Goal: Communication & Community: Share content

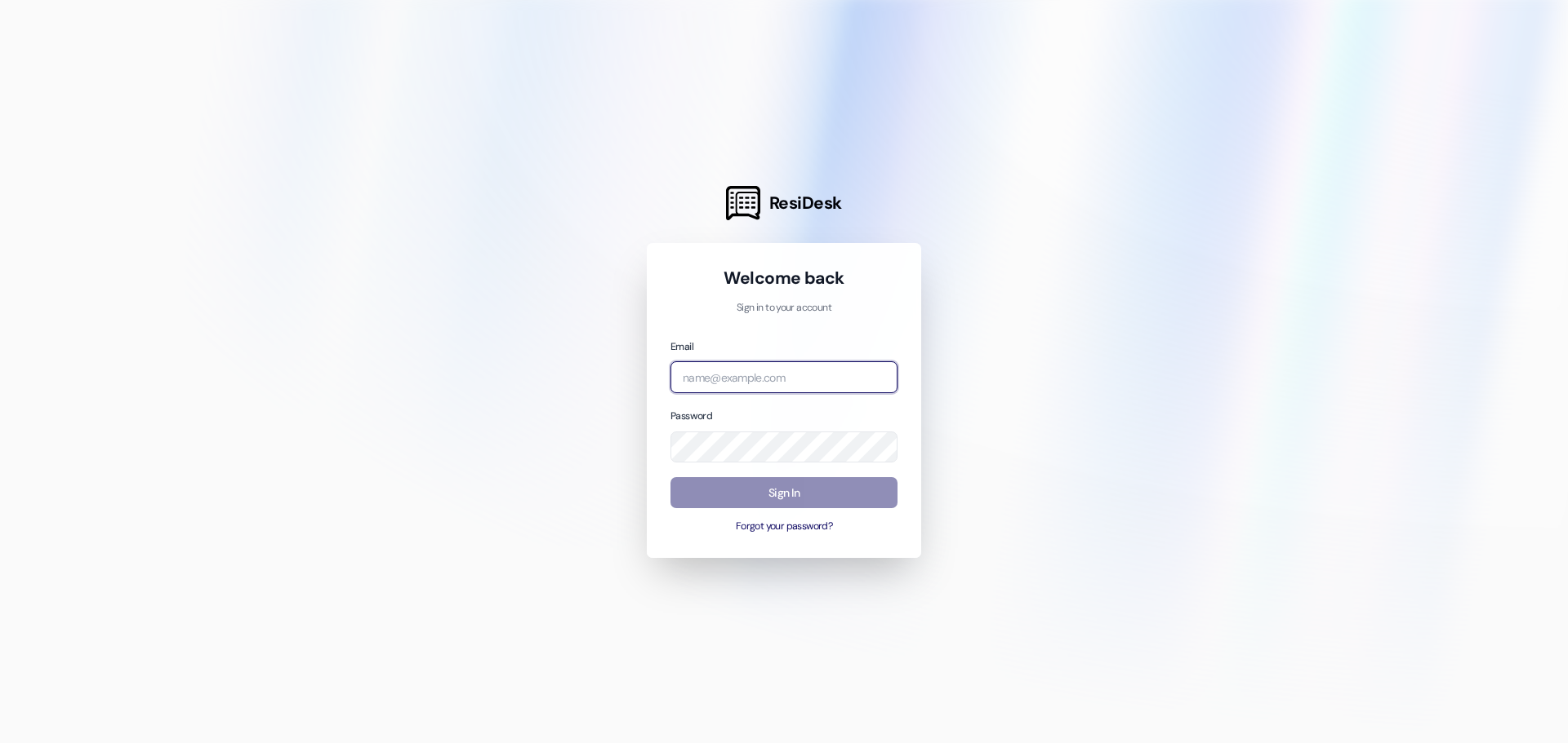
type input "[PERSON_NAME][EMAIL_ADDRESS][DOMAIN_NAME]"
click at [762, 499] on button "Sign In" at bounding box center [784, 493] width 227 height 31
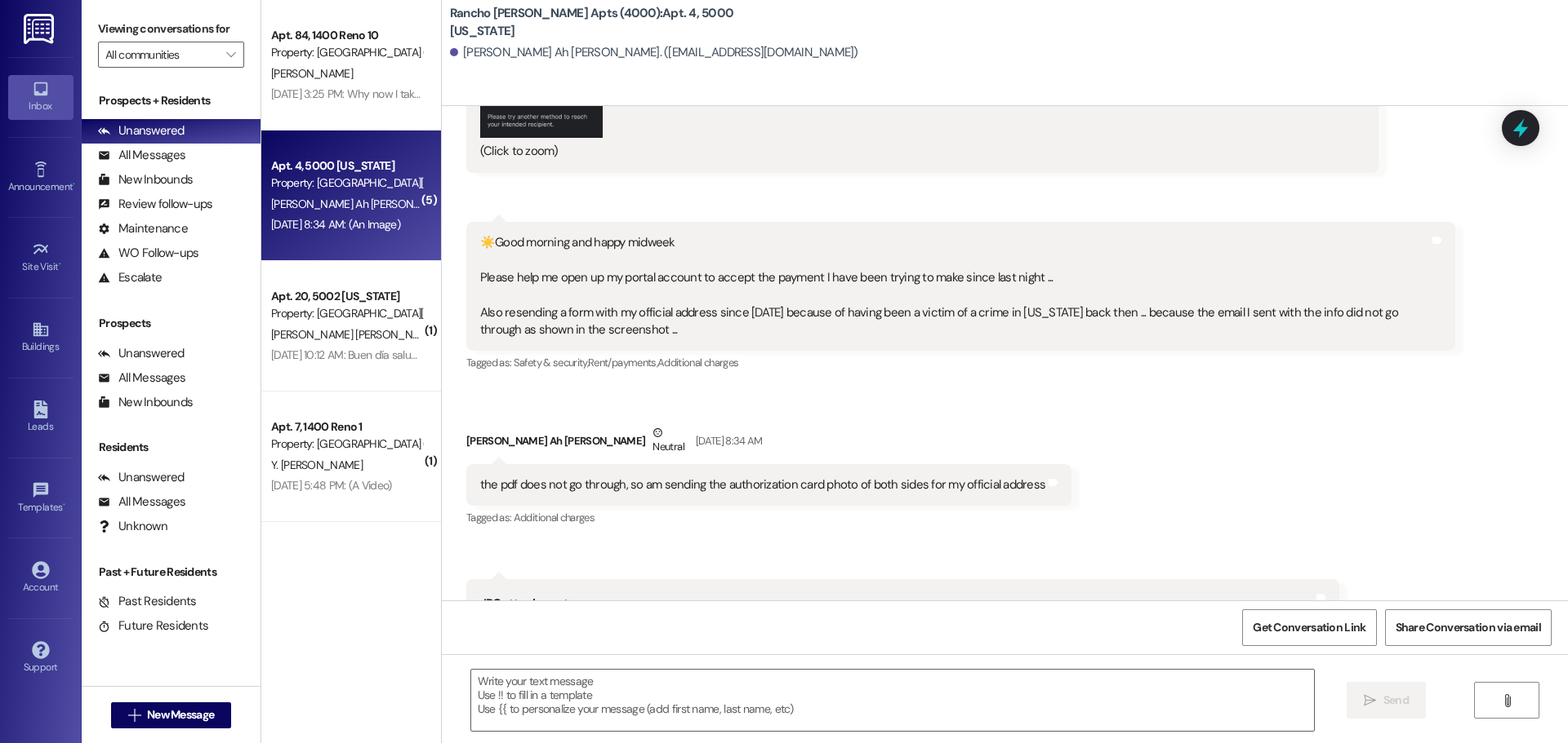
scroll to position [46646, 0]
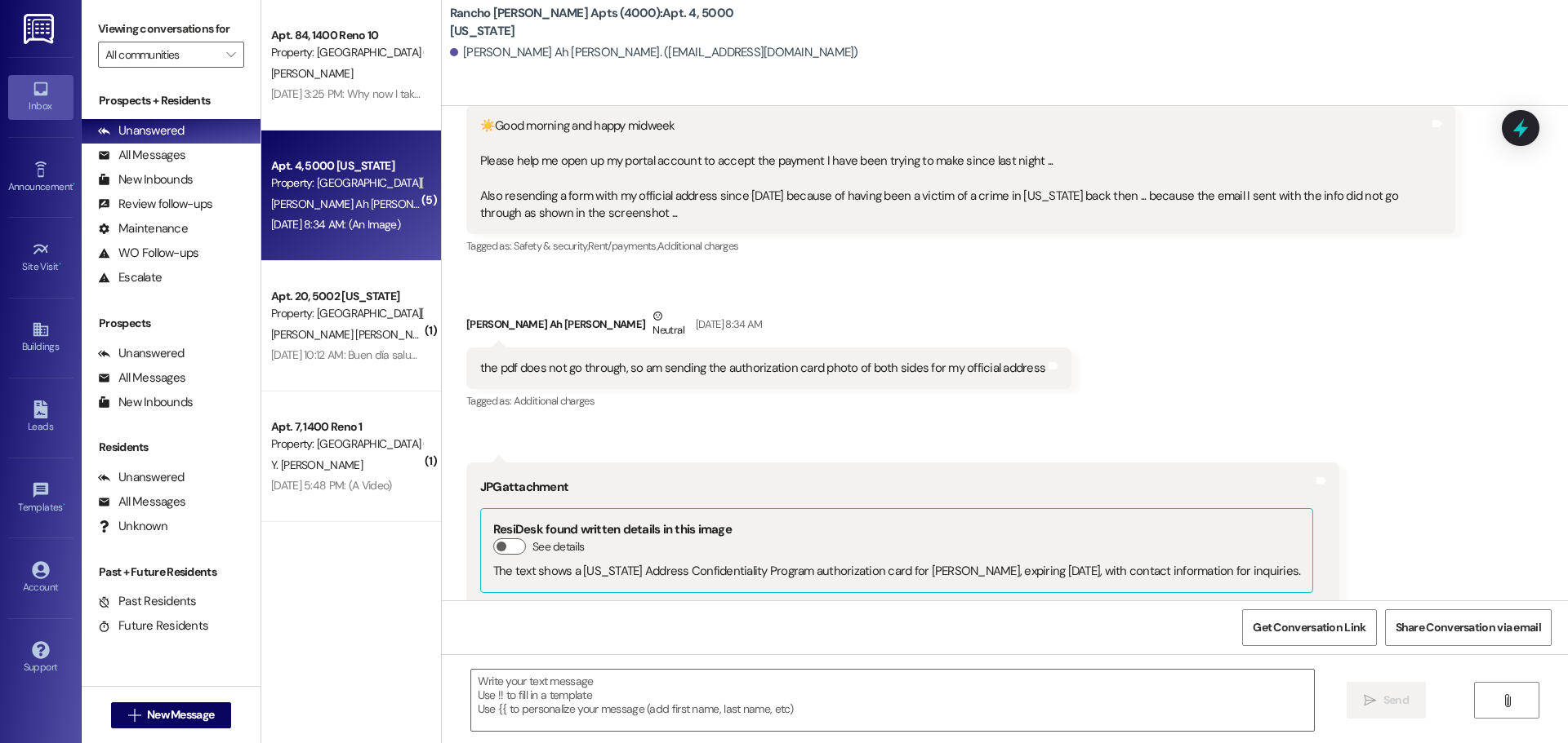
click at [555, 636] on button "Zoom image" at bounding box center [542, 682] width 122 height 93
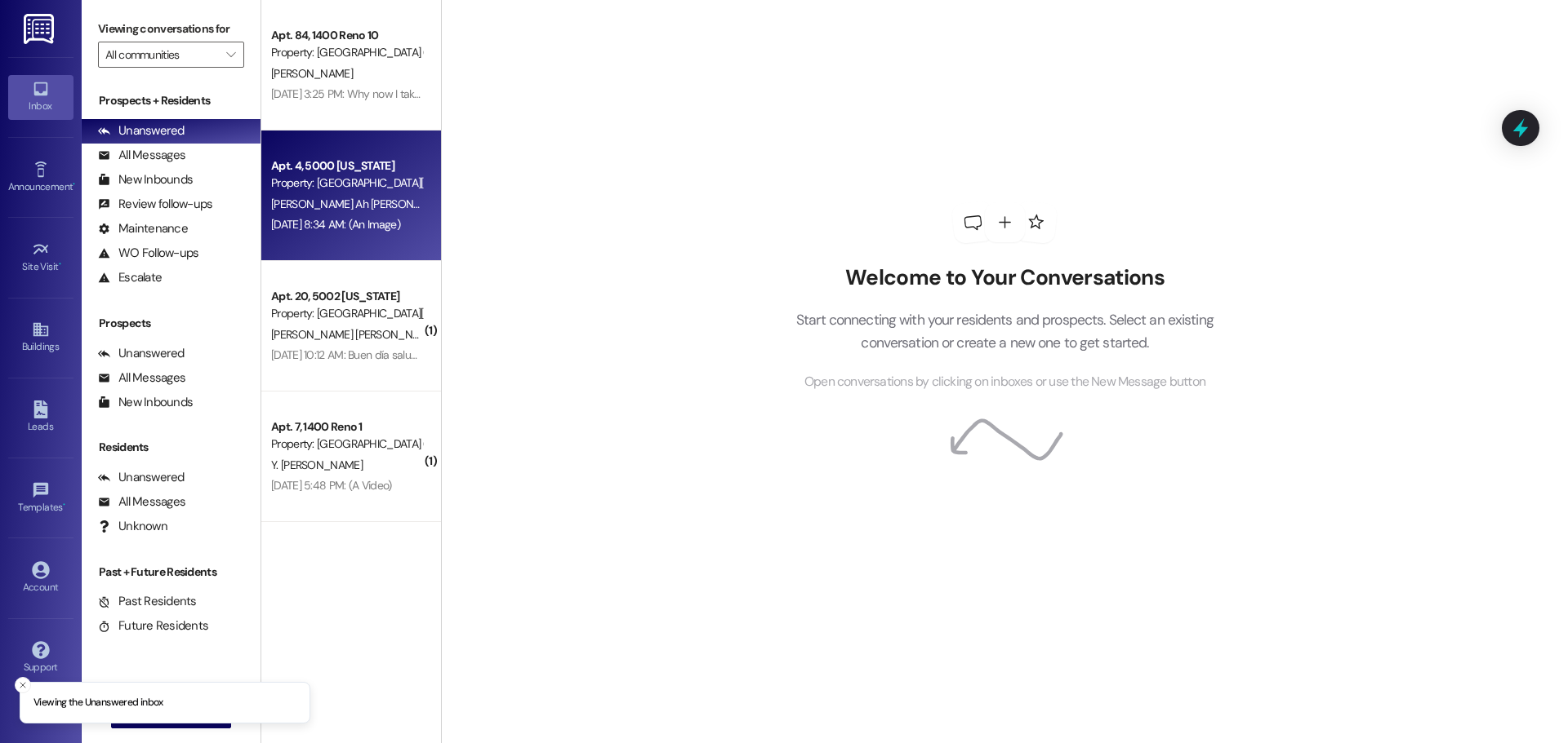
click at [322, 200] on div "[PERSON_NAME] Ah [PERSON_NAME]" at bounding box center [346, 203] width 155 height 20
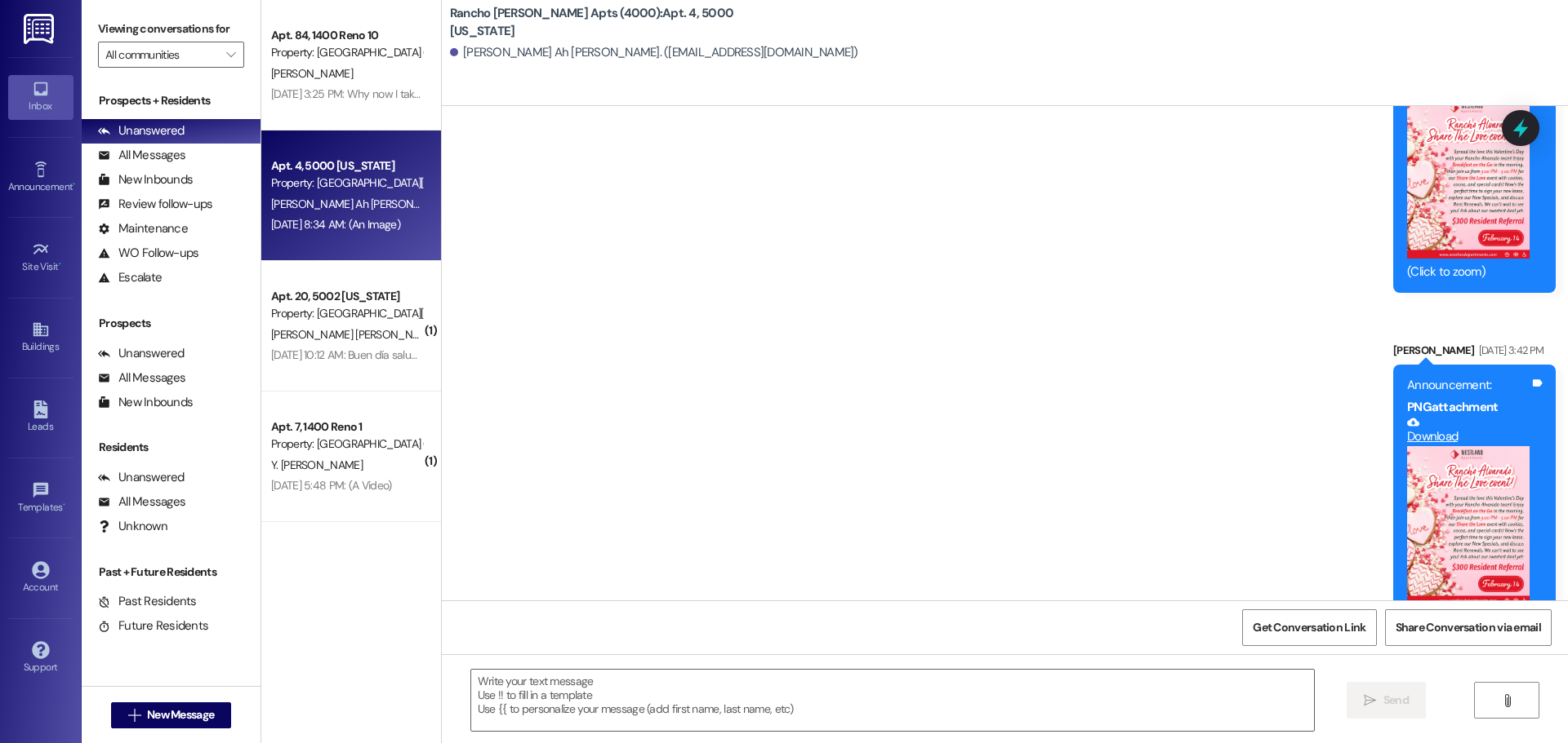
scroll to position [41661, 0]
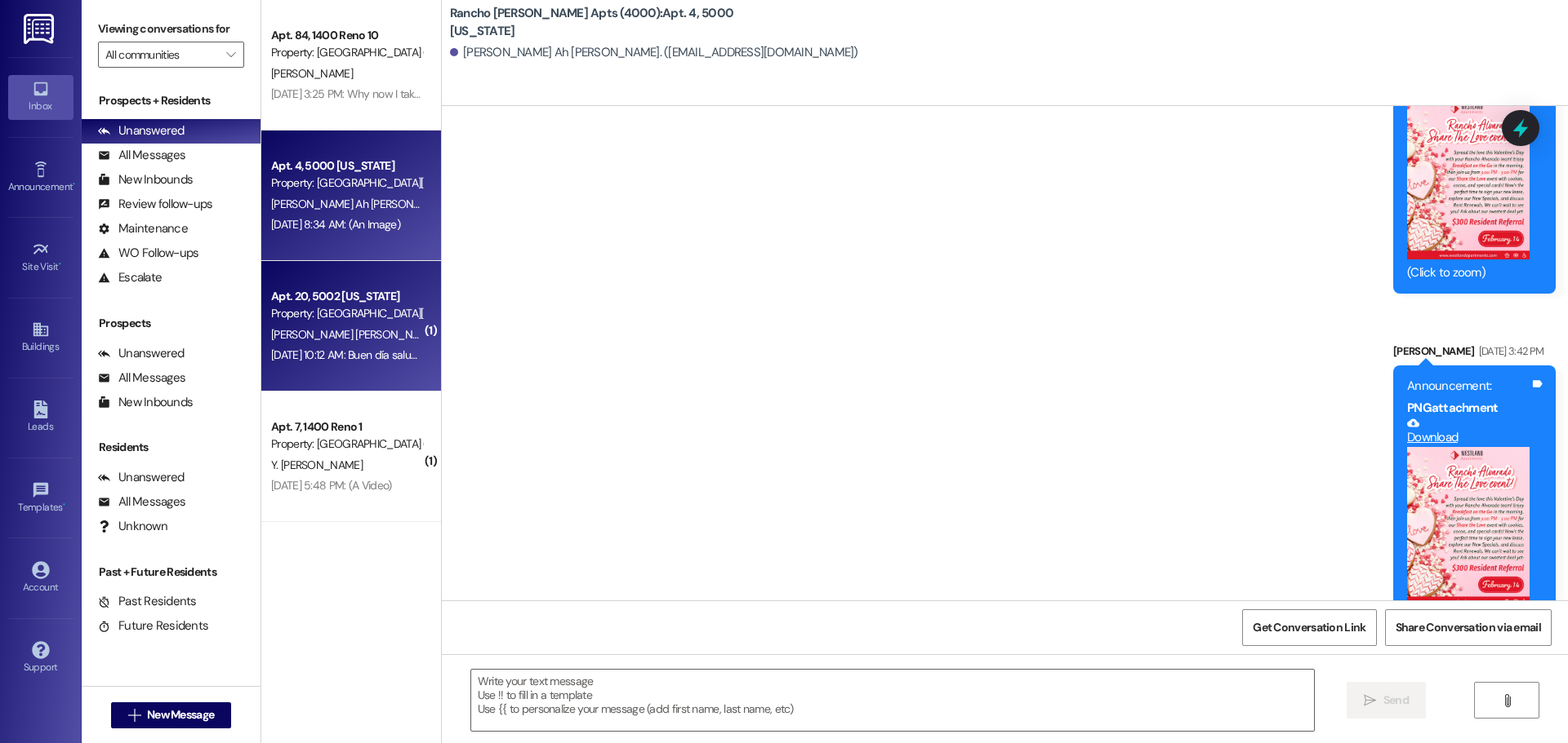
click at [291, 319] on div "Property: [GEOGRAPHIC_DATA][PERSON_NAME] (4000)" at bounding box center [346, 314] width 151 height 17
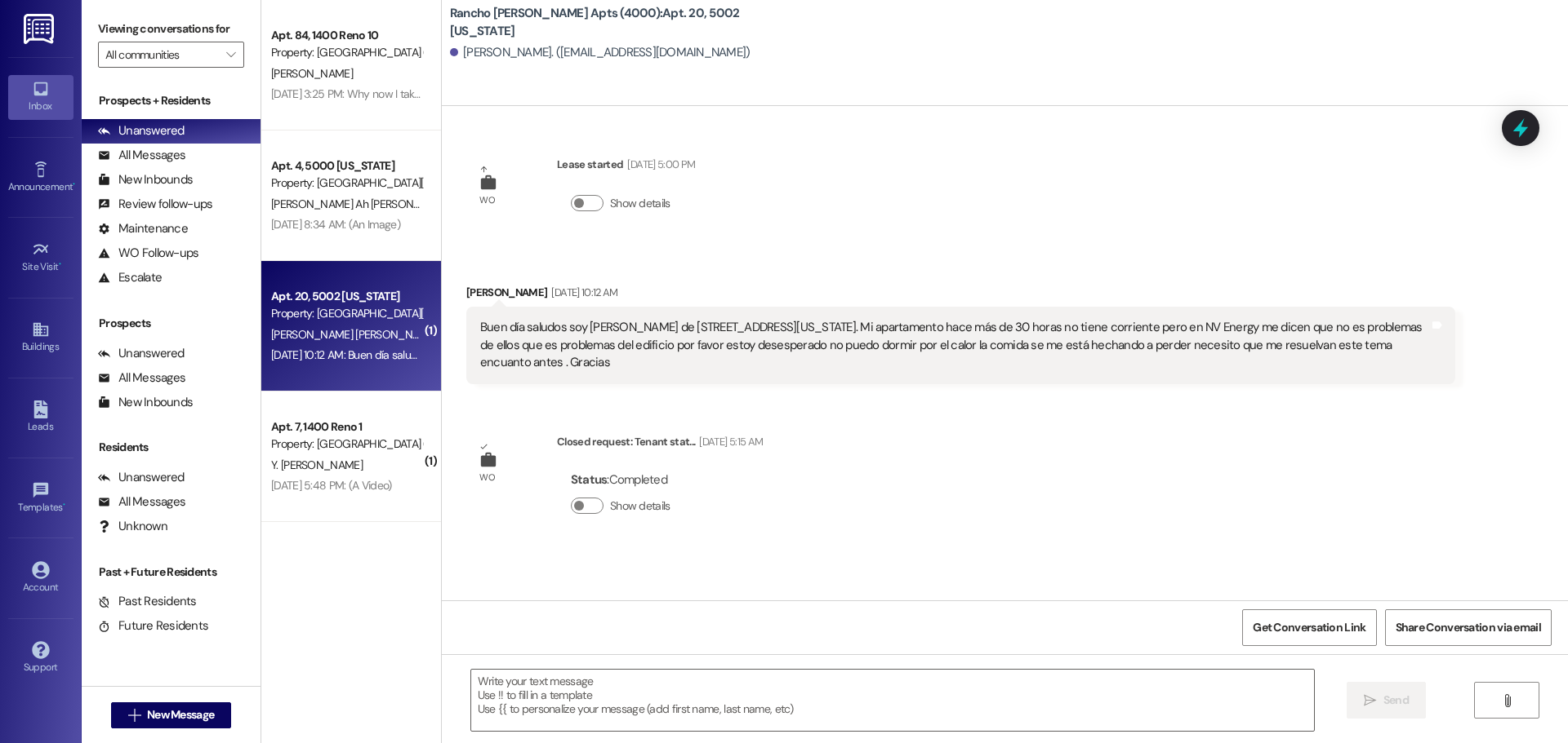
scroll to position [0, 0]
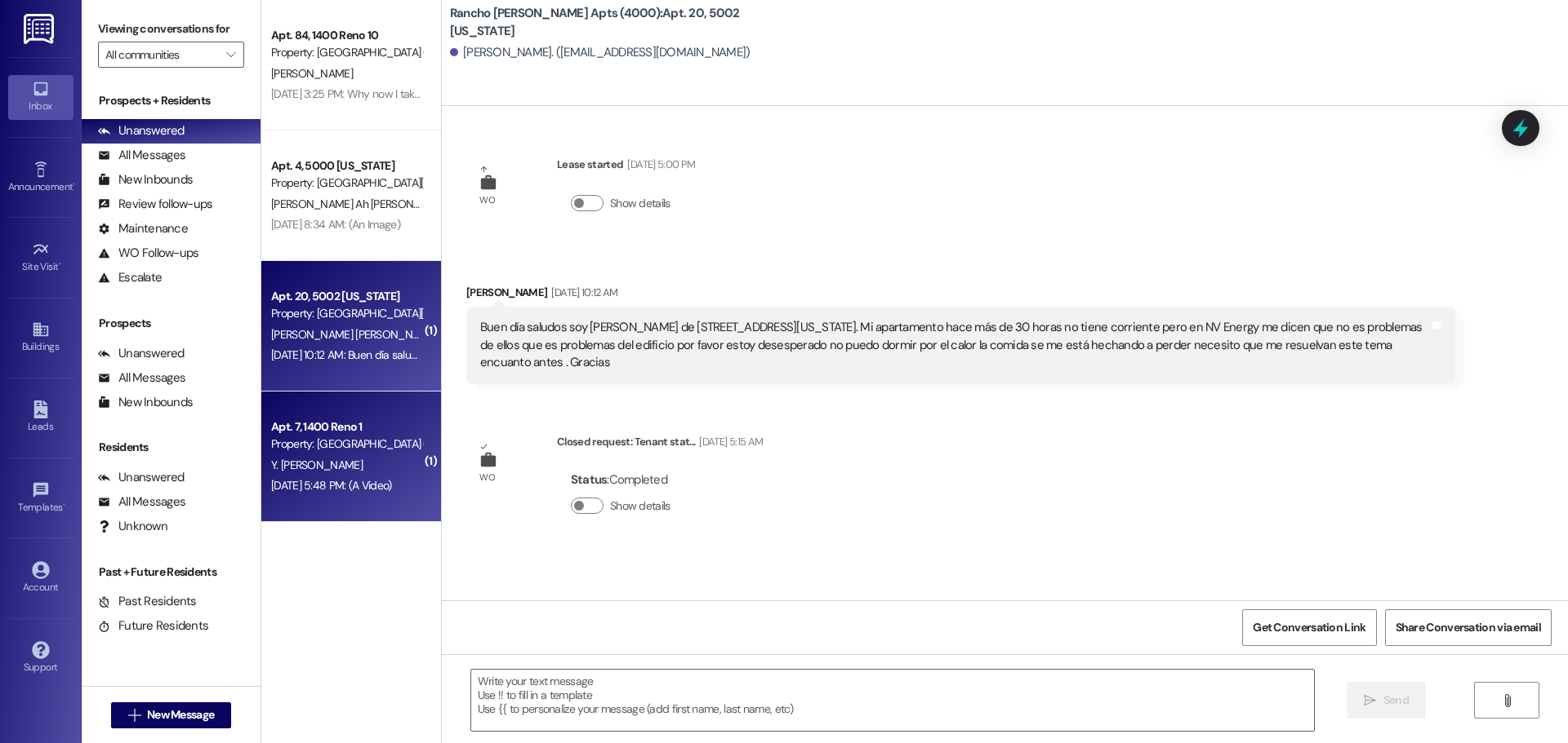
click at [297, 450] on div "Property: [GEOGRAPHIC_DATA] (4017)" at bounding box center [346, 444] width 151 height 17
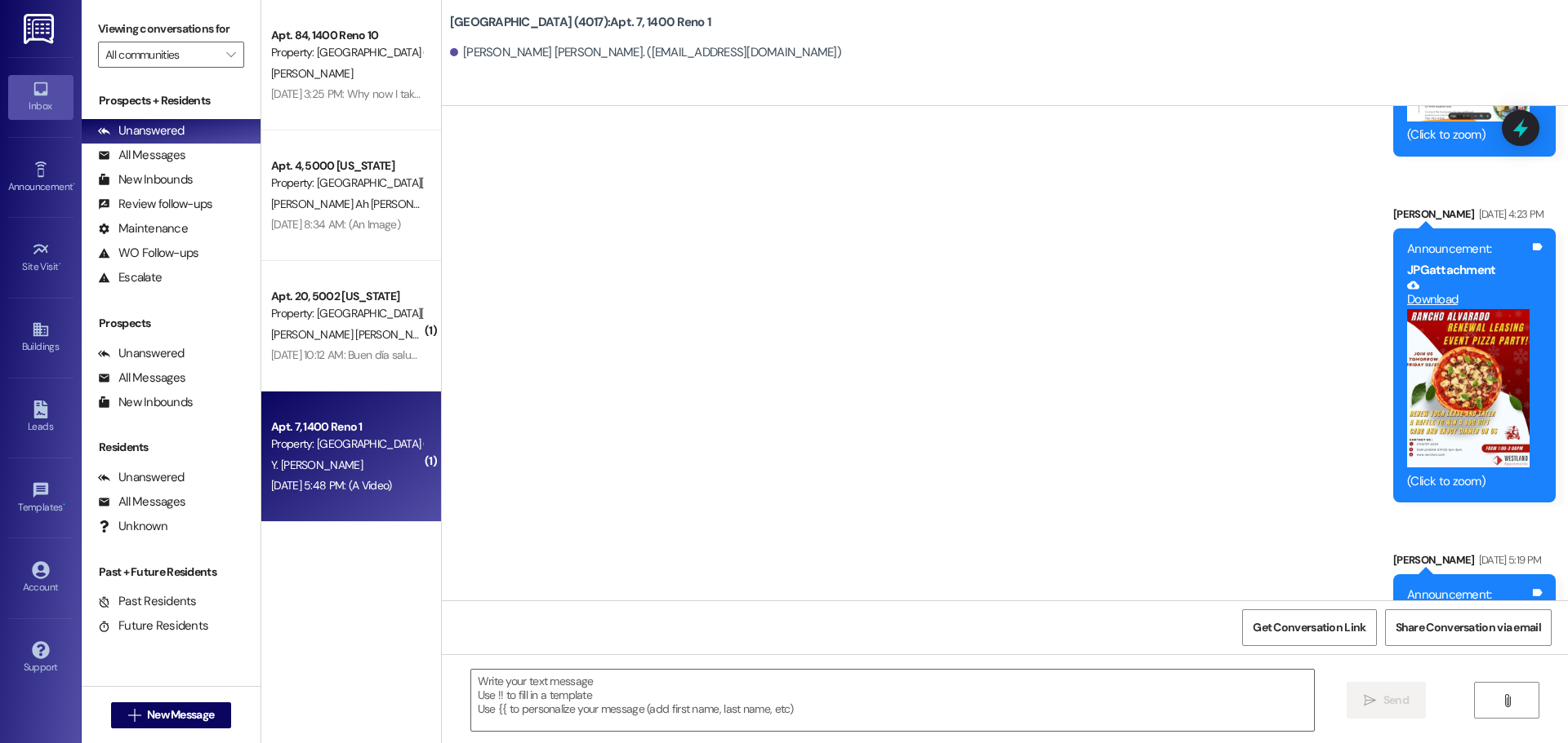
scroll to position [2115, 0]
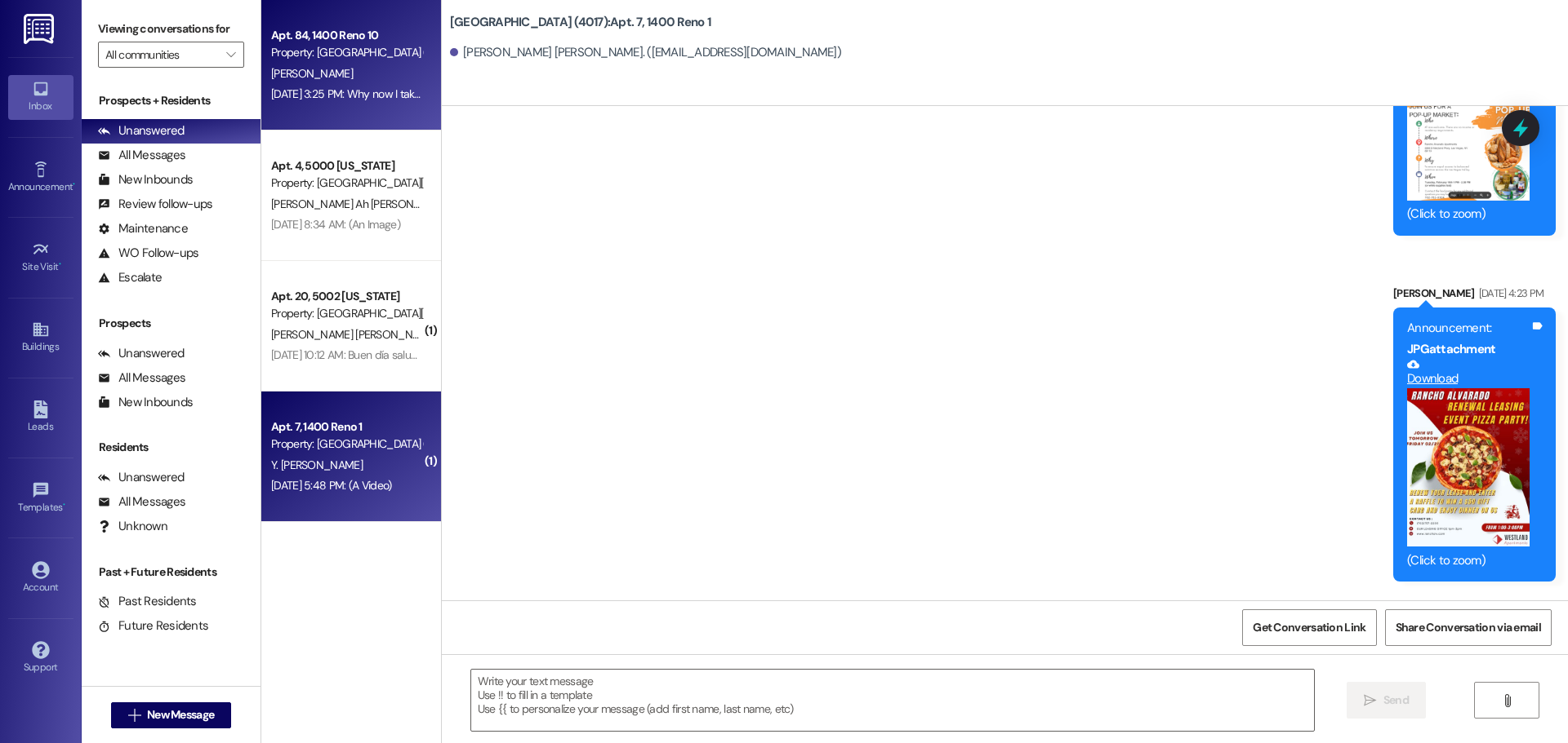
click at [343, 65] on div "[PERSON_NAME]" at bounding box center [346, 73] width 155 height 20
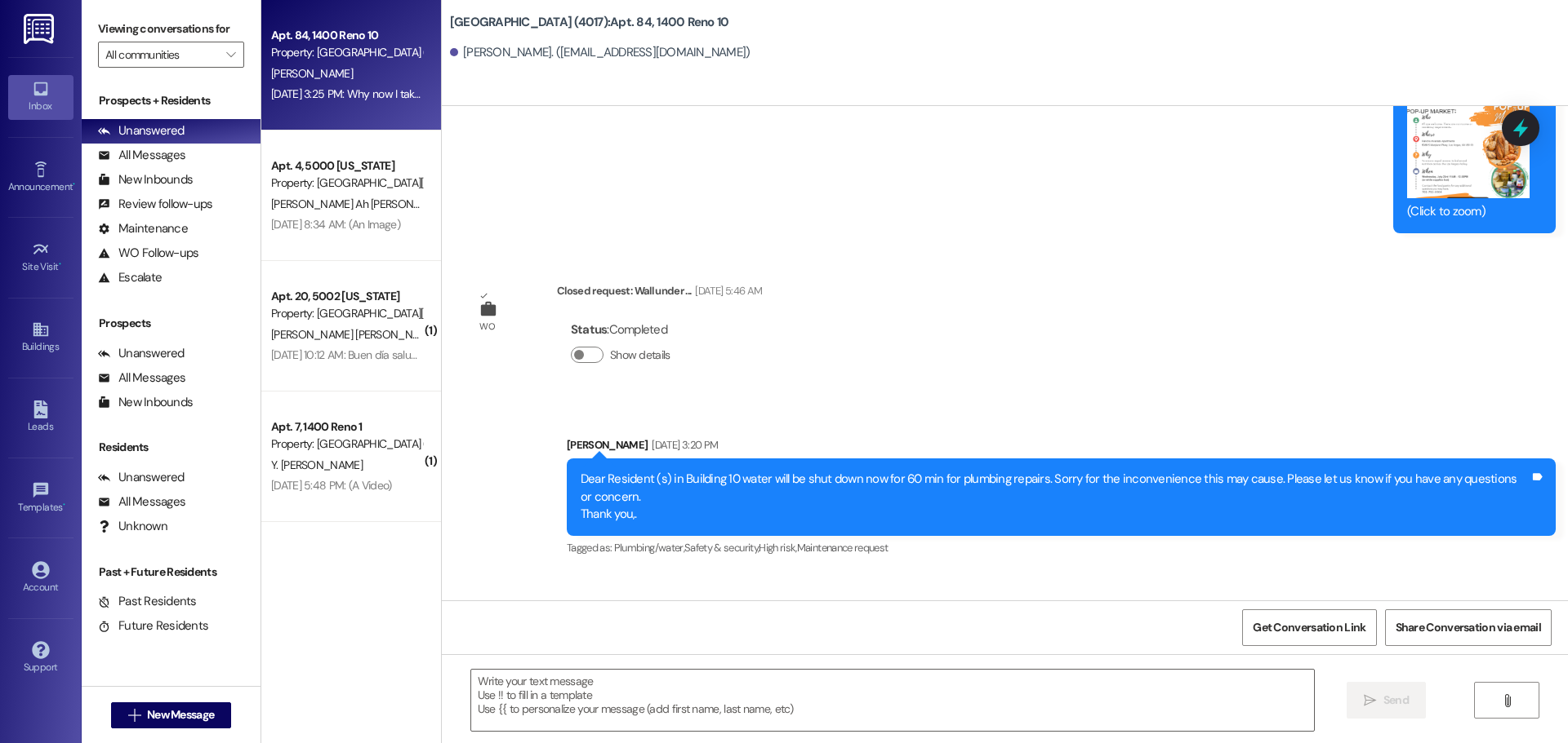
scroll to position [1501, 0]
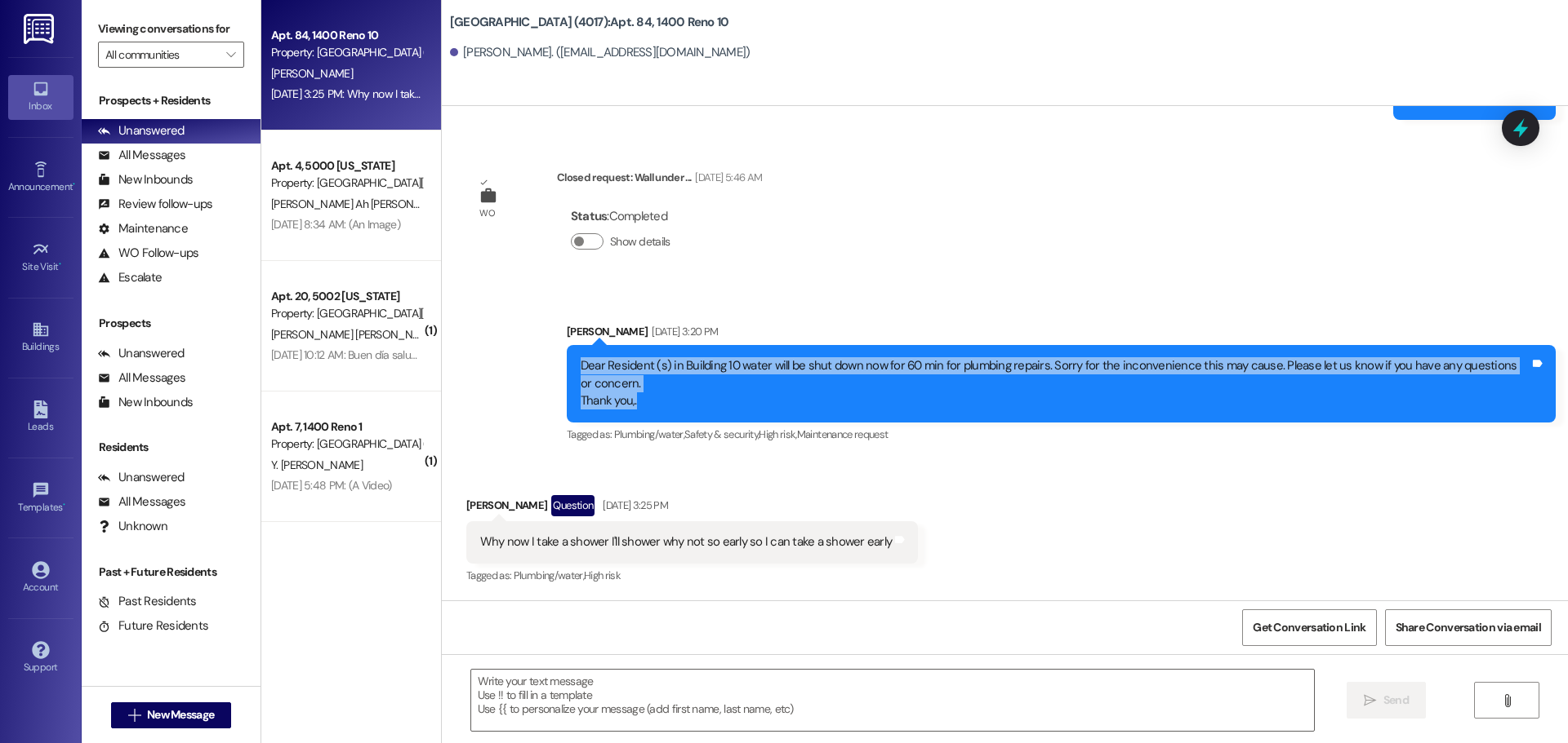
drag, startPoint x: 577, startPoint y: 362, endPoint x: 1391, endPoint y: 415, distance: 815.7
click at [1391, 415] on div "Dear Resident (s) in Building 10 water will be shut down now for 60 min for plu…" at bounding box center [1061, 383] width 989 height 77
copy div "Dear Resident (s) in Building 10 water will be shut down now for 60 min for plu…"
click at [37, 343] on div "Buildings" at bounding box center [40, 347] width 81 height 17
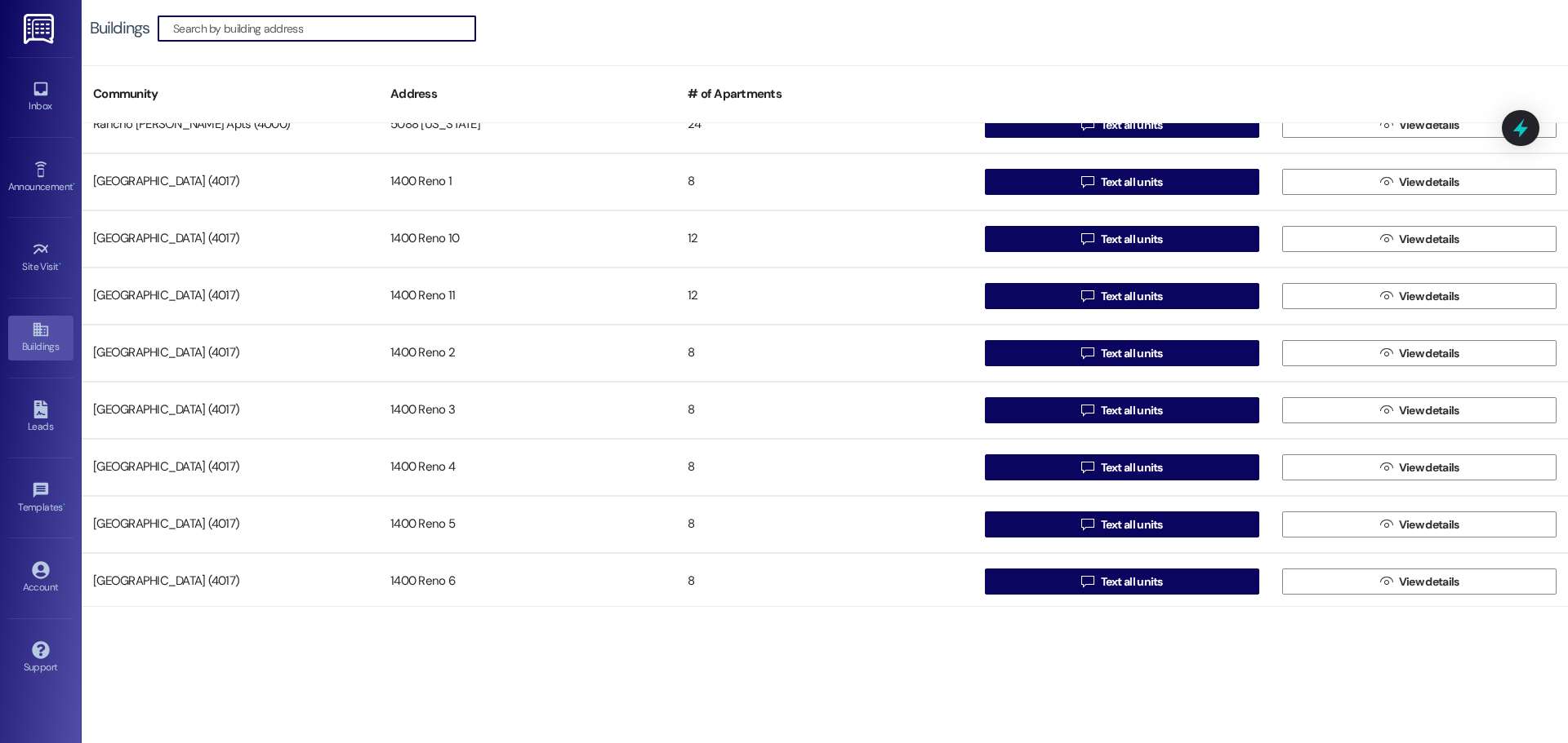
scroll to position [584, 0]
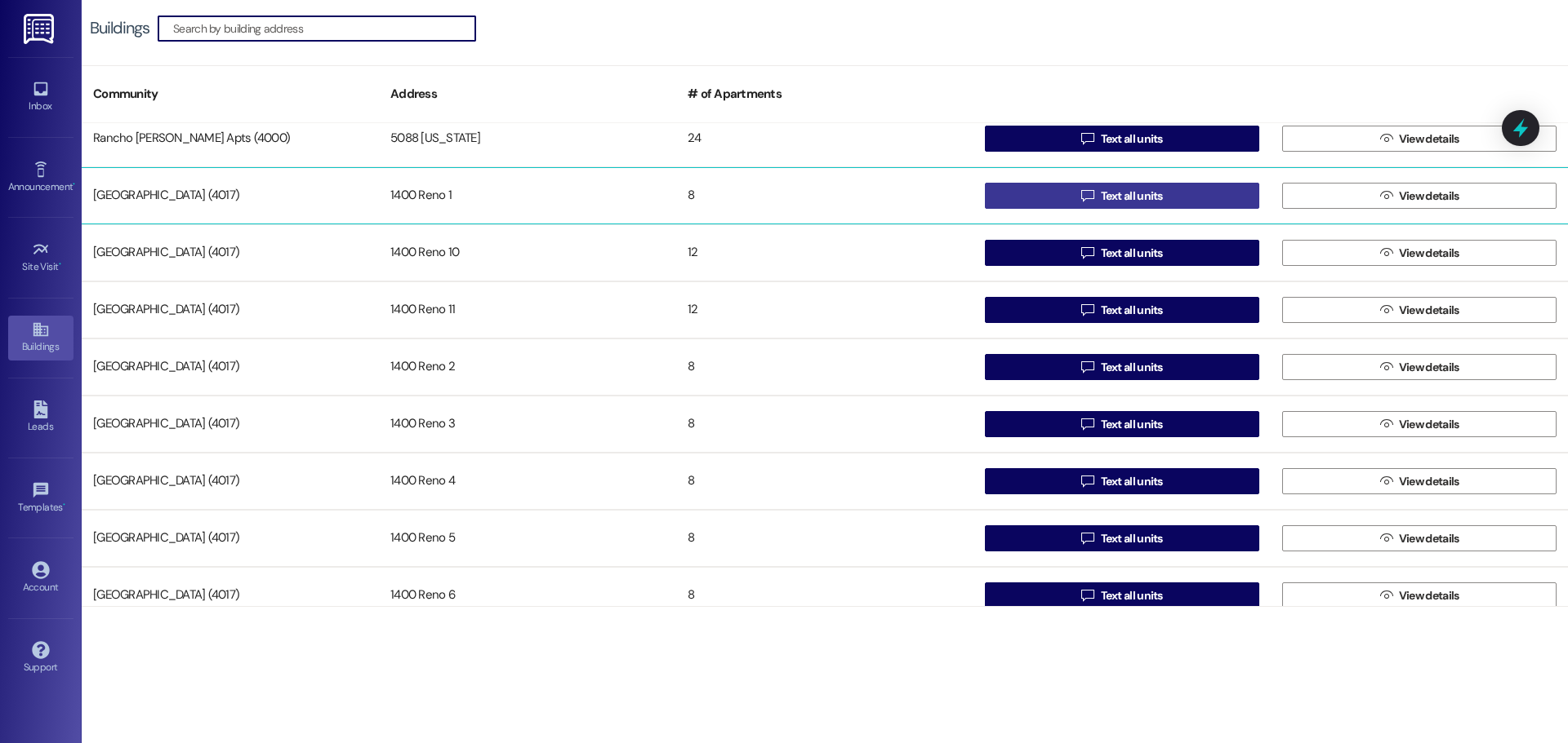
click at [1081, 201] on icon "" at bounding box center [1087, 196] width 12 height 13
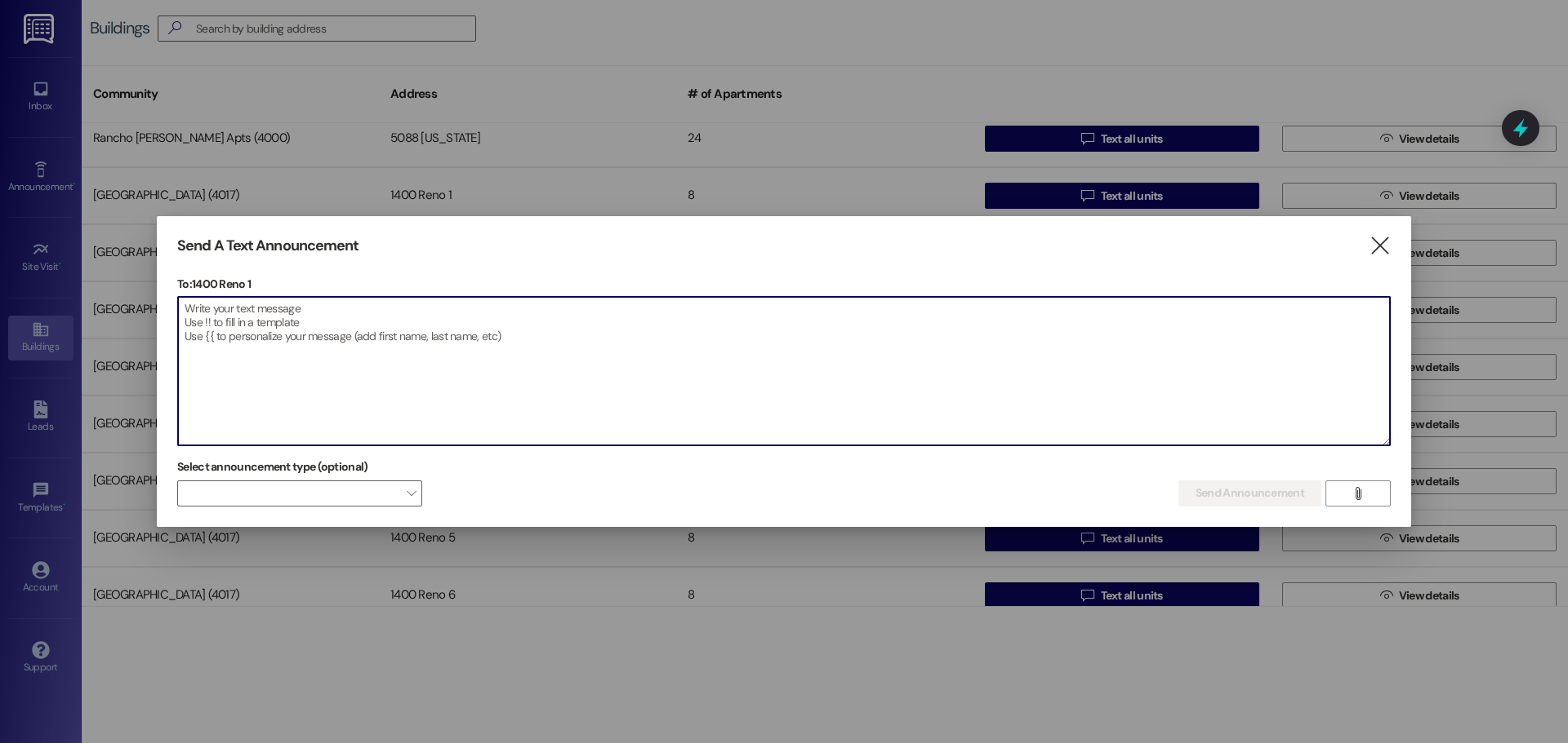
paste textarea "Dear Resident (s) in Building 10 water will be shut down now for 60 min for plu…"
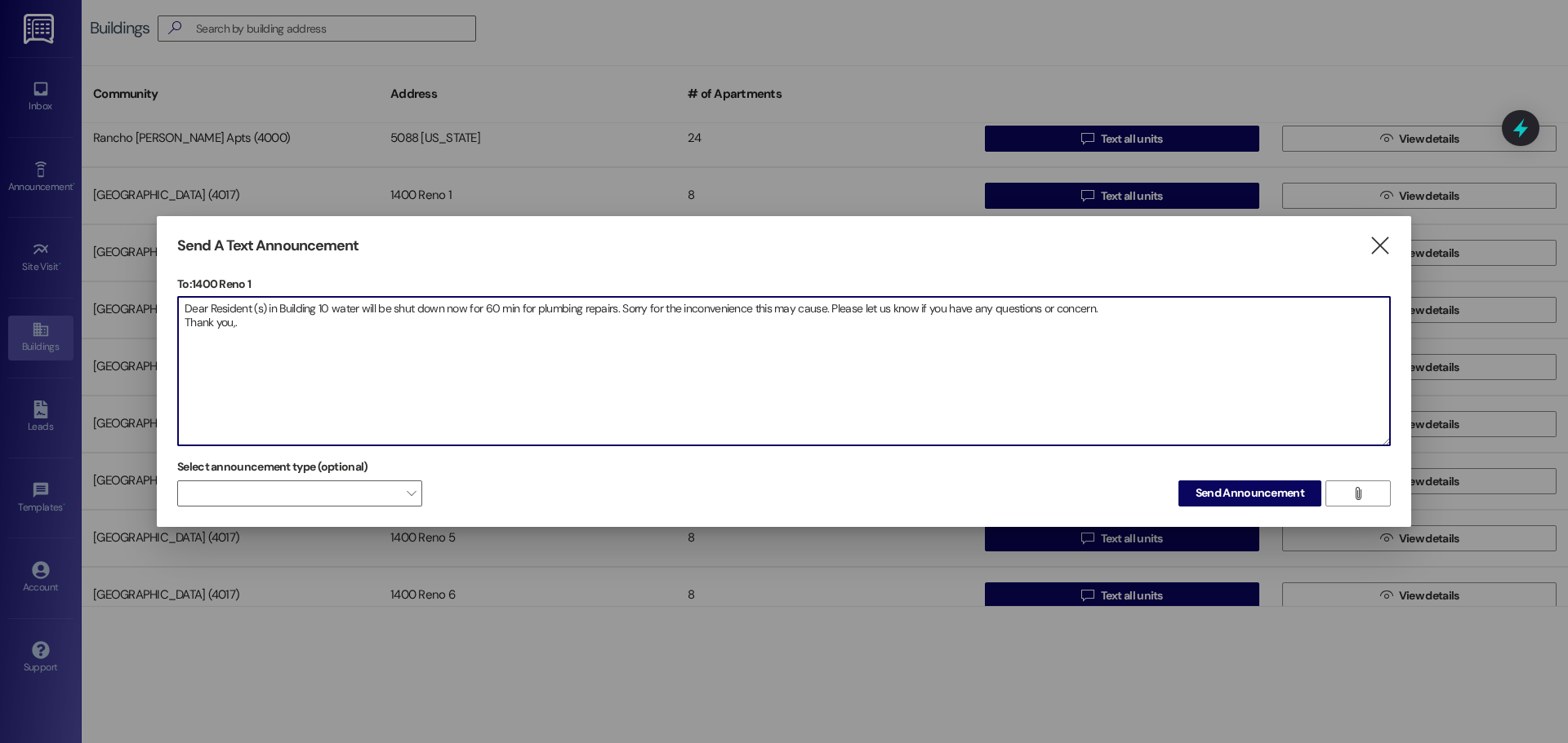
click at [325, 306] on textarea "Dear Resident (s) in Building 10 water will be shut down now for 60 min for plu…" at bounding box center [784, 371] width 1212 height 148
type textarea "Dear Resident (s) in Building 1 water will be shut down now for 60 min for plum…"
click at [1205, 492] on span "Send Announcement" at bounding box center [1249, 493] width 108 height 17
